Goal: Task Accomplishment & Management: Manage account settings

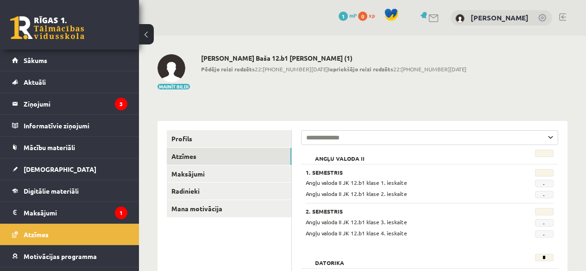
scroll to position [108, 0]
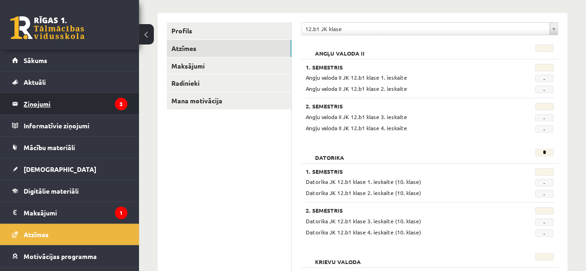
click at [44, 104] on legend "Ziņojumi 3" at bounding box center [76, 103] width 104 height 21
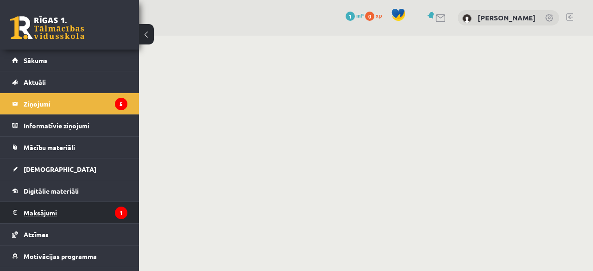
click at [40, 211] on legend "Maksājumi 1" at bounding box center [76, 212] width 104 height 21
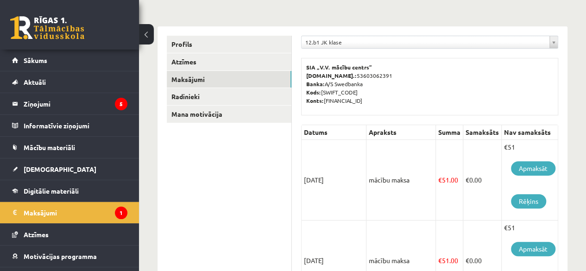
scroll to position [113, 0]
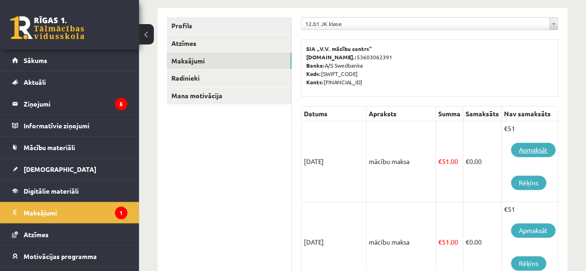
click at [529, 148] on link "Apmaksāt" at bounding box center [533, 150] width 44 height 14
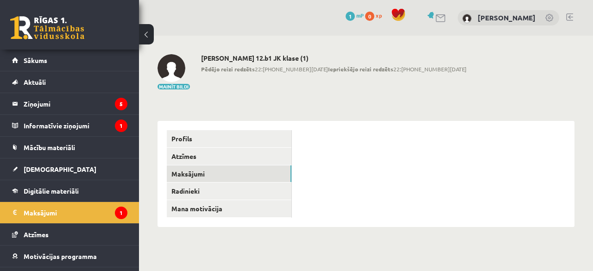
click at [45, 210] on legend "Maksājumi 1" at bounding box center [76, 212] width 104 height 21
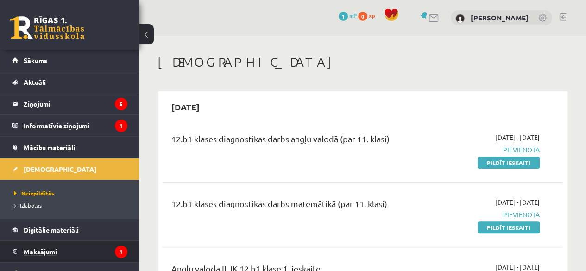
click at [39, 250] on legend "Maksājumi 1" at bounding box center [76, 251] width 104 height 21
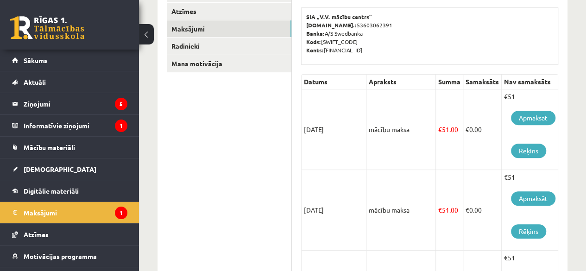
scroll to position [158, 0]
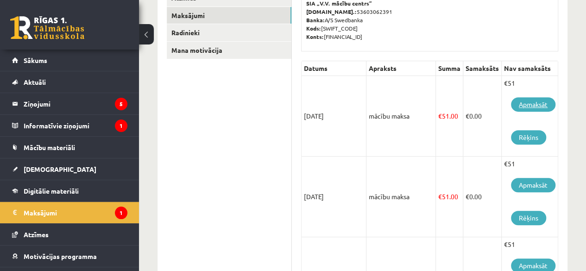
click at [525, 103] on link "Apmaksāt" at bounding box center [533, 104] width 44 height 14
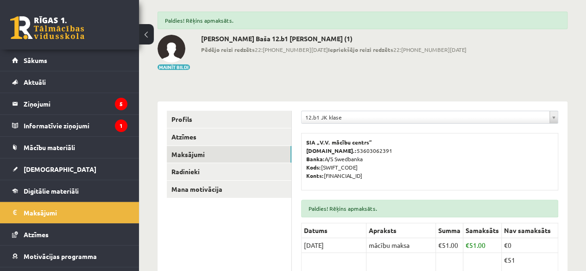
scroll to position [27, 0]
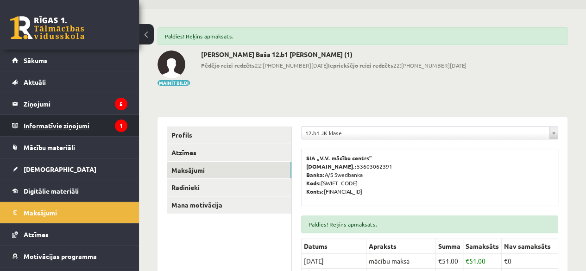
click at [65, 122] on legend "Informatīvie ziņojumi 1" at bounding box center [76, 125] width 104 height 21
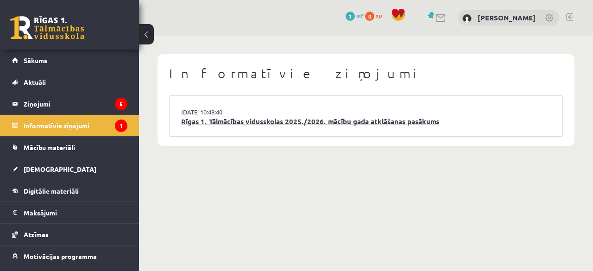
click at [265, 119] on link "Rīgas 1. Tālmācības vidusskolas 2025./2026. mācību gada atklāšanas pasākums" at bounding box center [366, 121] width 370 height 11
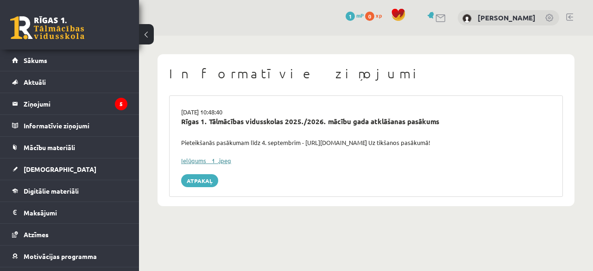
click at [195, 161] on link "Ielūgums__1_.jpeg" at bounding box center [206, 161] width 50 height 8
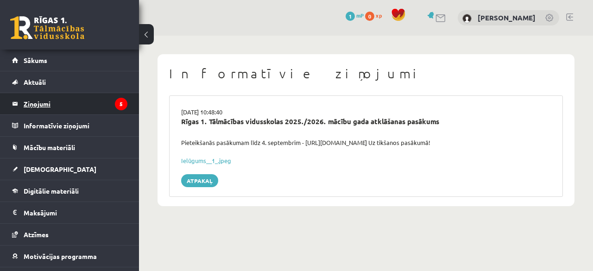
click at [36, 106] on legend "Ziņojumi 5" at bounding box center [76, 103] width 104 height 21
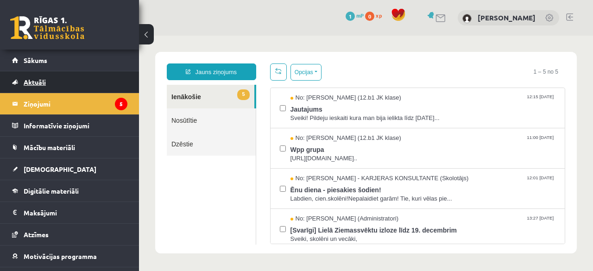
click at [42, 78] on span "Aktuāli" at bounding box center [35, 82] width 22 height 8
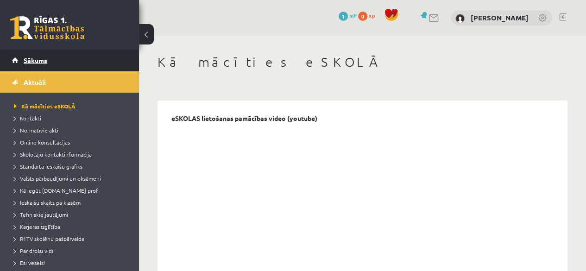
click at [40, 57] on span "Sākums" at bounding box center [36, 60] width 24 height 8
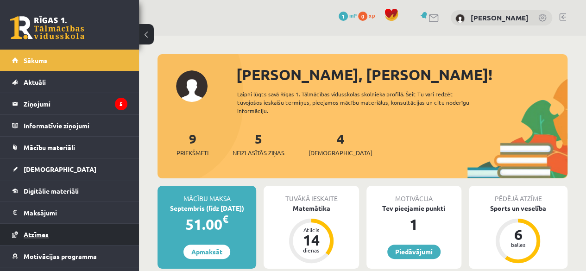
click at [39, 230] on span "Atzīmes" at bounding box center [36, 234] width 25 height 8
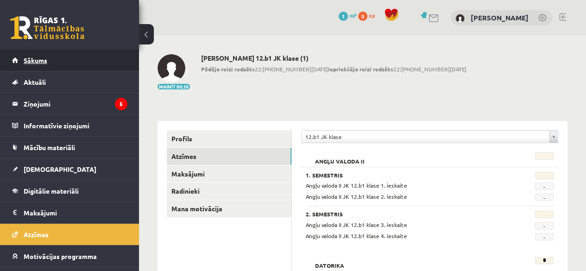
click at [35, 60] on span "Sākums" at bounding box center [36, 60] width 24 height 8
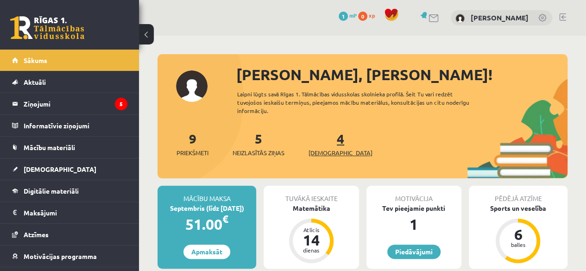
click at [328, 151] on span "[DEMOGRAPHIC_DATA]" at bounding box center [341, 152] width 64 height 9
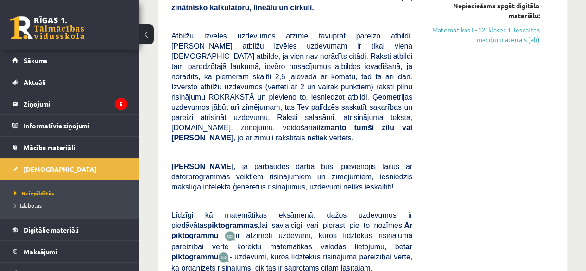
scroll to position [306, 0]
